Goal: Information Seeking & Learning: Check status

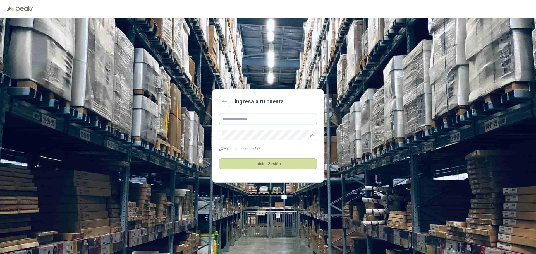
click at [249, 118] on input "text" at bounding box center [268, 119] width 98 height 10
type input "**********"
click at [273, 164] on button "Iniciar Sesión" at bounding box center [268, 164] width 98 height 11
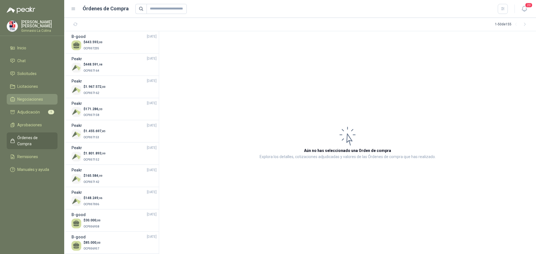
click at [32, 96] on span "Negociaciones" at bounding box center [30, 99] width 26 height 6
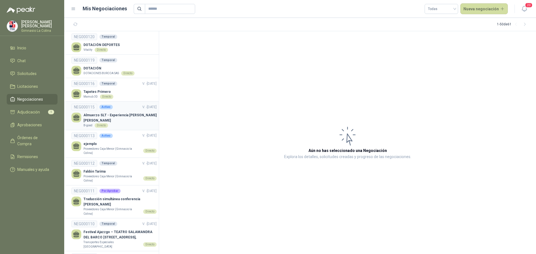
click at [121, 115] on p "Almuerzo SLT - Experiencia [PERSON_NAME] [PERSON_NAME]" at bounding box center [120, 118] width 73 height 11
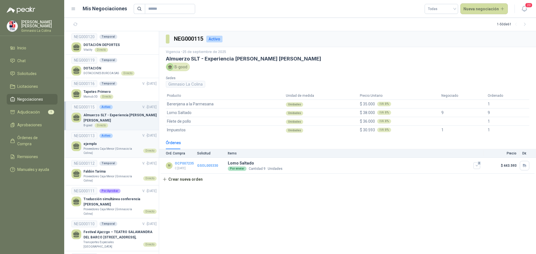
click at [100, 147] on p "Proveedores Caja Menor (Gimnasio la Colina)" at bounding box center [113, 151] width 58 height 9
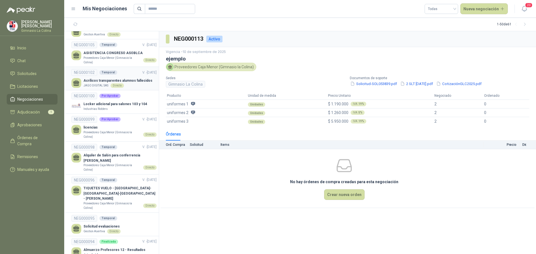
scroll to position [307, 0]
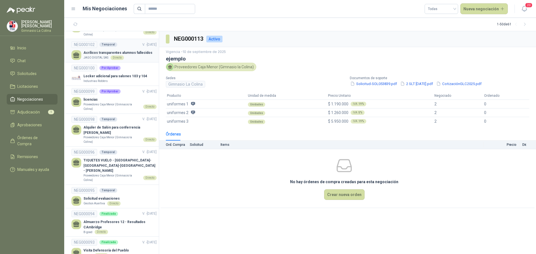
click at [112, 220] on p "Almuerzo Profesores 12 - Resultados CAmbridge" at bounding box center [120, 225] width 73 height 11
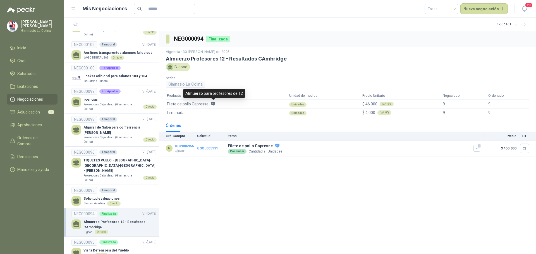
click at [213, 104] on icon at bounding box center [213, 104] width 4 height 4
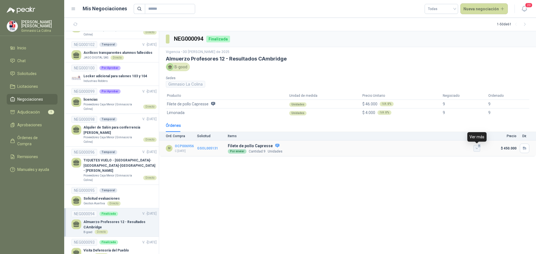
click at [478, 148] on icon "button" at bounding box center [477, 148] width 5 height 5
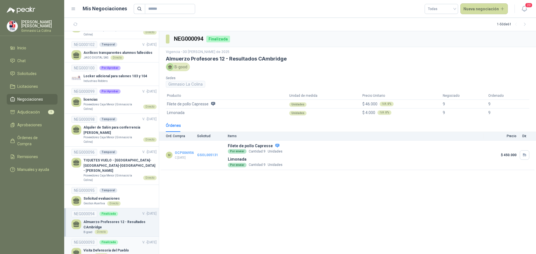
scroll to position [335, 0]
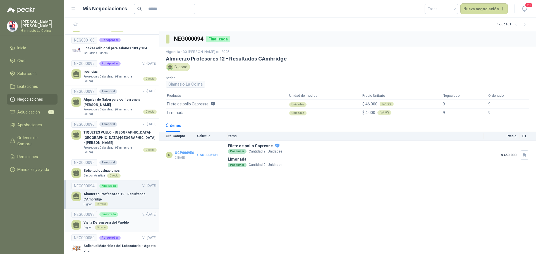
click at [119, 220] on p "Visita Defensoría del Pueblo" at bounding box center [107, 222] width 46 height 5
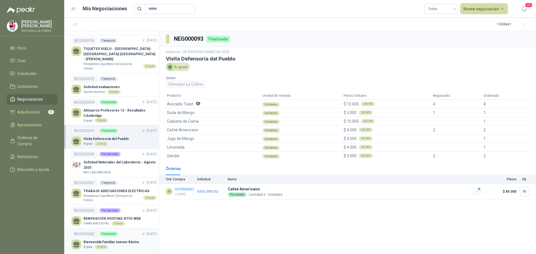
scroll to position [447, 0]
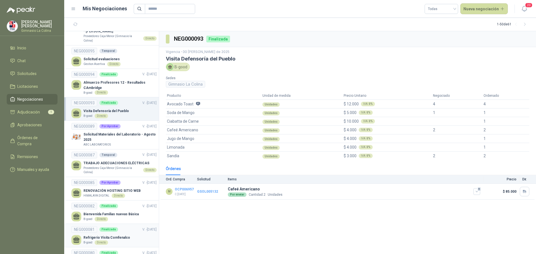
click at [124, 235] on p "Refrigerio Visita Comfenalco" at bounding box center [107, 237] width 47 height 5
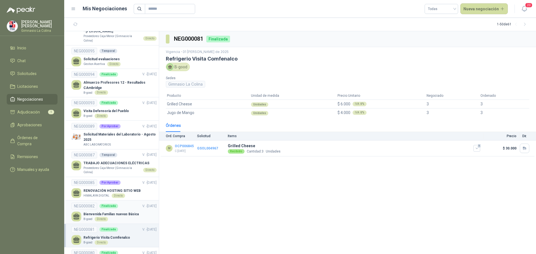
scroll to position [475, 0]
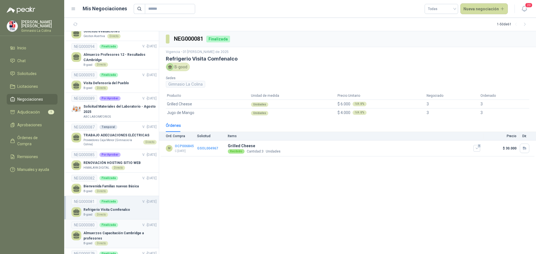
click at [121, 231] on p "Almuerzos Capacitación Cambridge a profesores" at bounding box center [120, 236] width 73 height 11
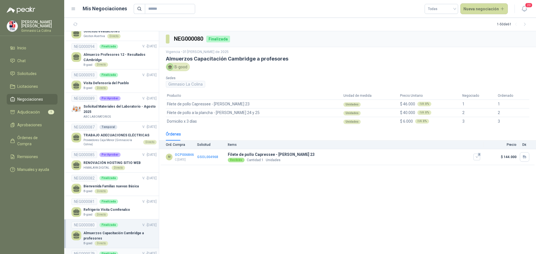
scroll to position [503, 0]
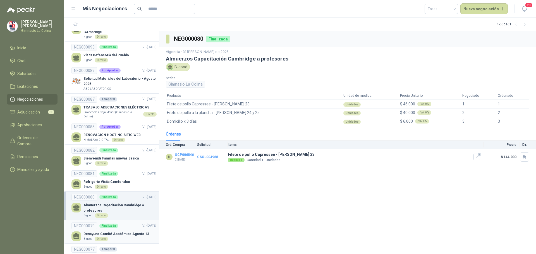
click at [113, 232] on p "Desayuno Comité Académico Agosto 13" at bounding box center [117, 234] width 66 height 5
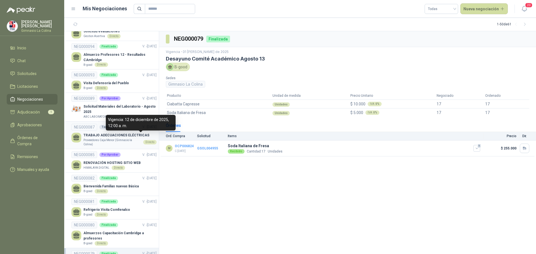
scroll to position [447, 0]
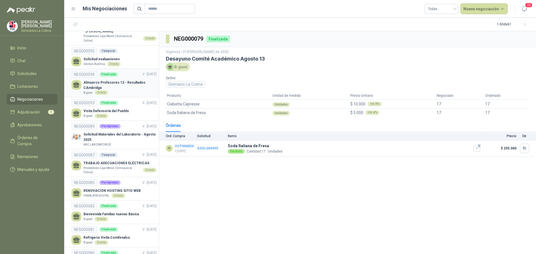
click at [117, 80] on p "Almuerzo Profesores 12 - Resultados CAmbridge" at bounding box center [120, 85] width 73 height 11
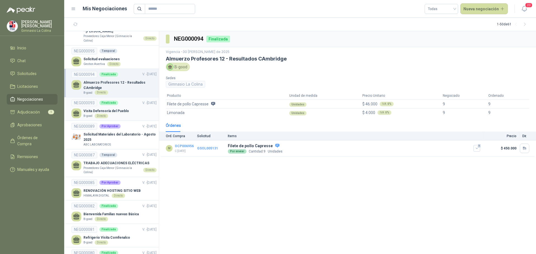
click at [115, 109] on p "Visita Defensoría del Pueblo" at bounding box center [107, 111] width 46 height 5
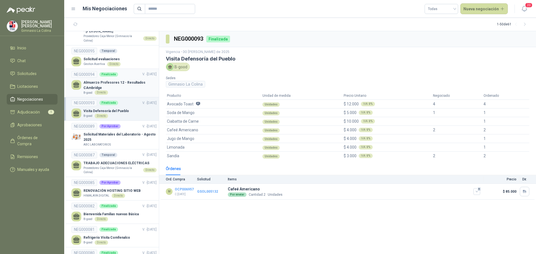
click at [124, 80] on p "Almuerzo Profesores 12 - Resultados CAmbridge" at bounding box center [120, 85] width 73 height 11
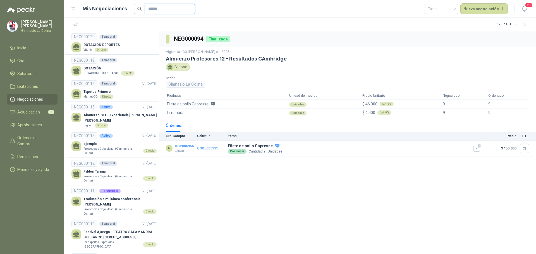
click at [179, 9] on input "text" at bounding box center [167, 8] width 39 height 9
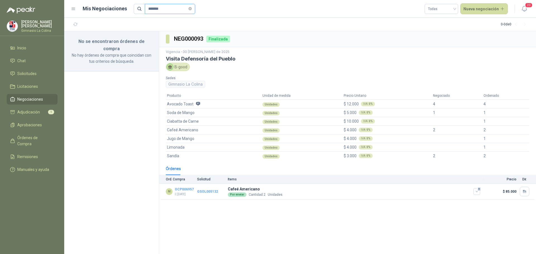
type input "*******"
click at [18, 98] on span "Negociaciones" at bounding box center [30, 99] width 26 height 6
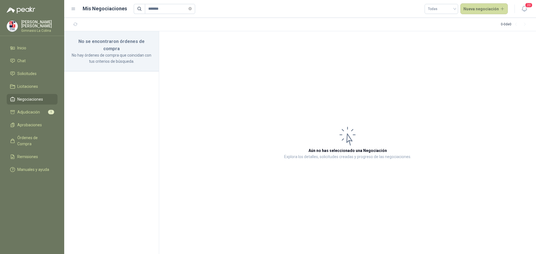
click at [33, 97] on span "Negociaciones" at bounding box center [30, 99] width 26 height 6
click at [192, 8] on icon "close-circle" at bounding box center [190, 8] width 3 height 3
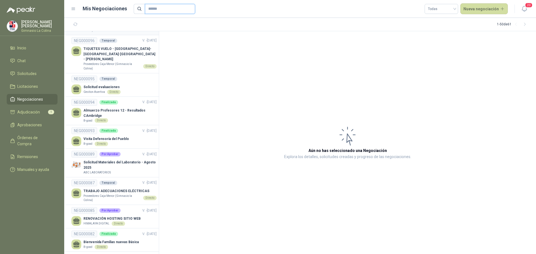
scroll to position [447, 0]
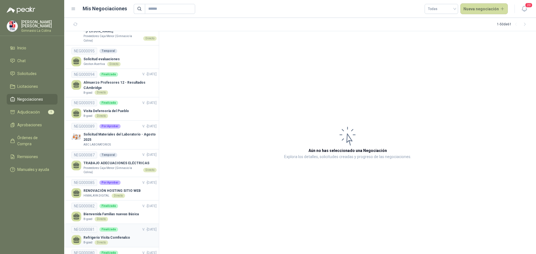
click at [120, 235] on p "Refrigerio Visita Comfenalco" at bounding box center [107, 237] width 47 height 5
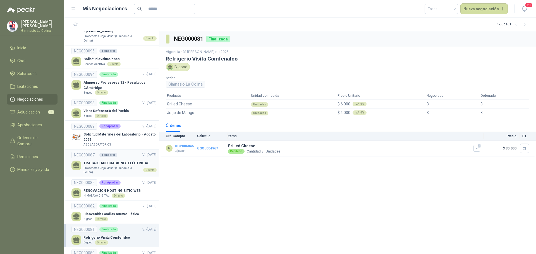
scroll to position [475, 0]
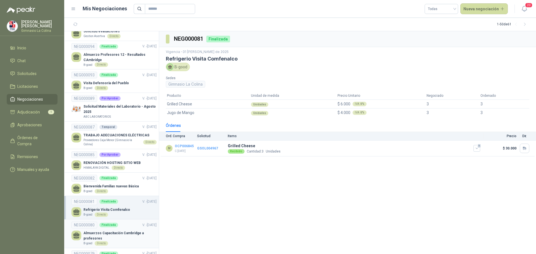
click at [115, 231] on p "Almuerzos Capacitación Cambridge a profesores" at bounding box center [120, 236] width 73 height 11
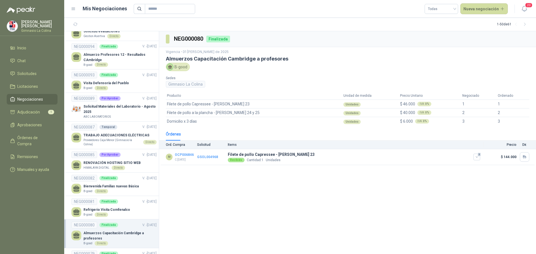
scroll to position [503, 0]
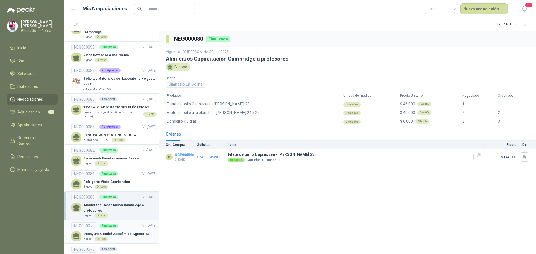
click at [118, 232] on p "Desayuno Comité Académico Agosto 13" at bounding box center [117, 234] width 66 height 5
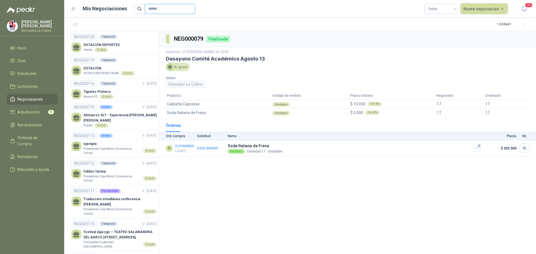
click at [171, 7] on input "text" at bounding box center [167, 8] width 39 height 9
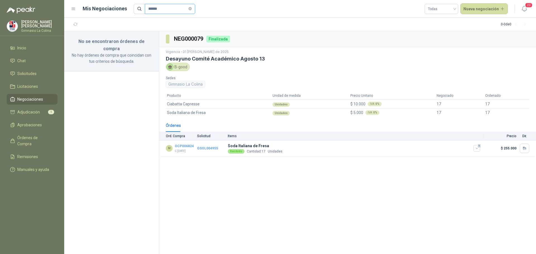
type input "******"
click at [192, 8] on icon "close-circle" at bounding box center [190, 8] width 3 height 3
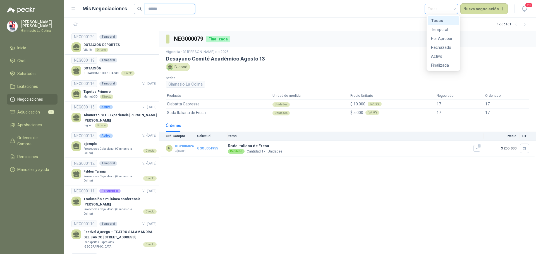
click at [458, 9] on div "Todas" at bounding box center [442, 9] width 34 height 10
click at [447, 39] on div "Por Aprobar" at bounding box center [443, 38] width 25 height 6
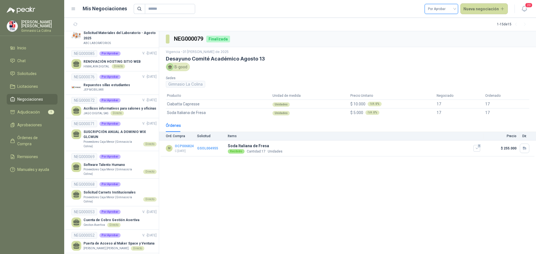
scroll to position [192, 0]
